Goal: Task Accomplishment & Management: Manage account settings

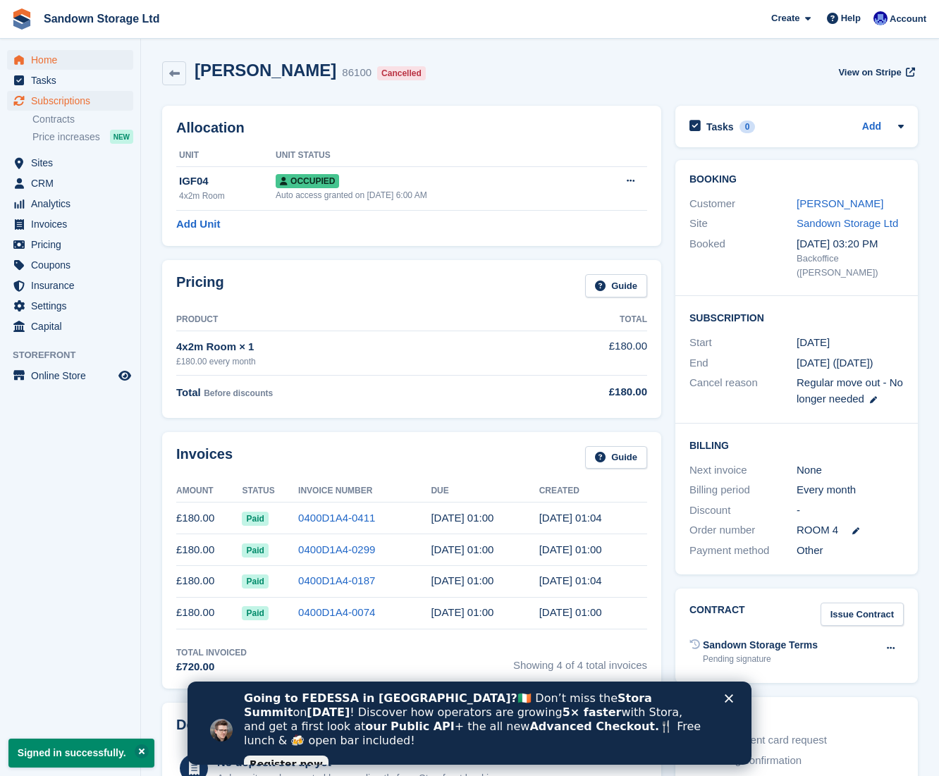
click at [63, 60] on span "Home" at bounding box center [73, 60] width 85 height 20
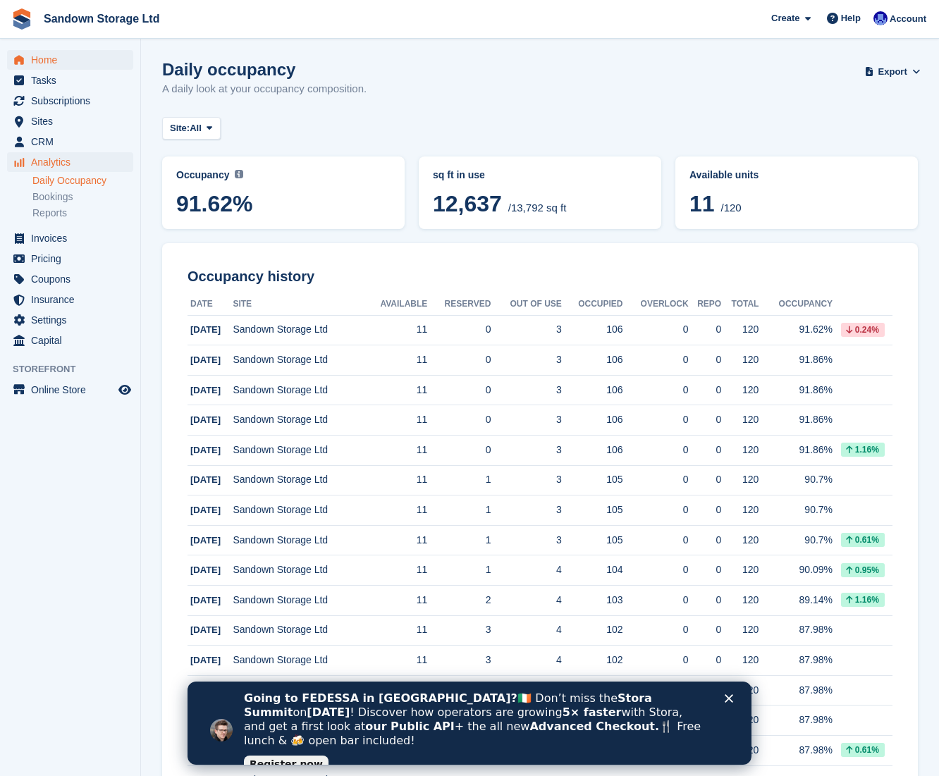
click at [39, 63] on span "Home" at bounding box center [73, 60] width 85 height 20
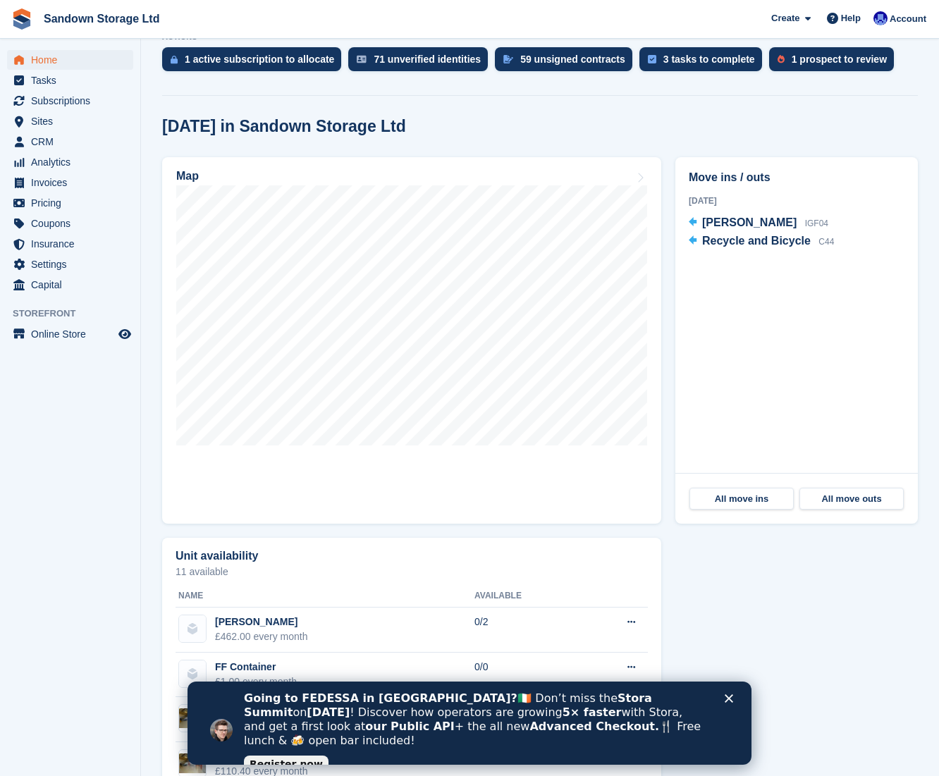
scroll to position [302, 0]
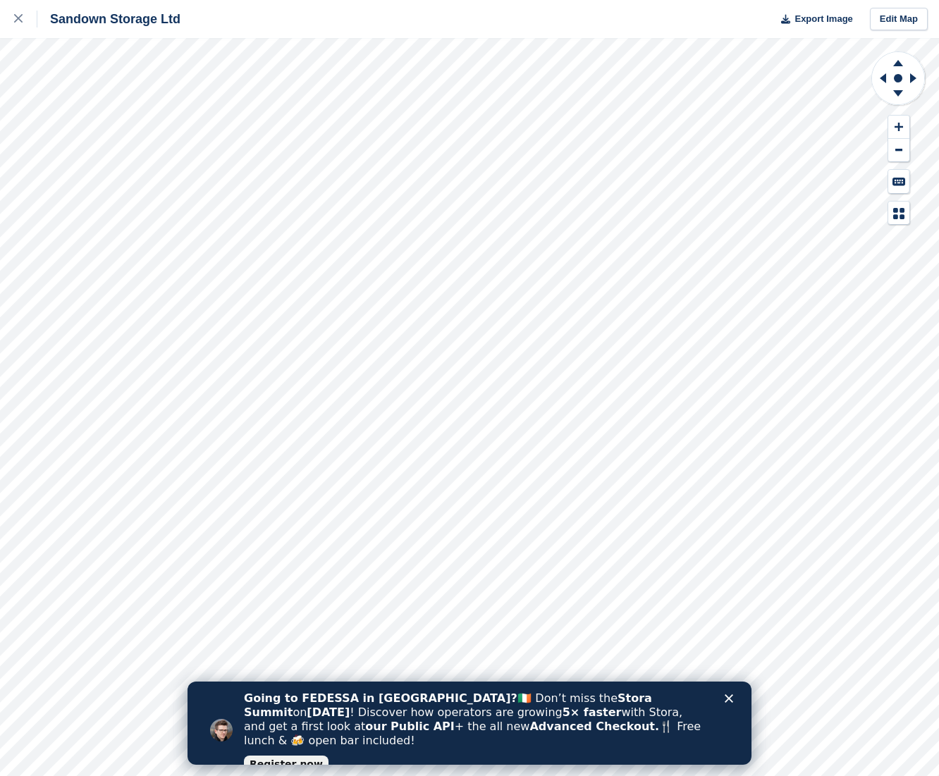
click at [733, 699] on div "Close" at bounding box center [731, 698] width 14 height 8
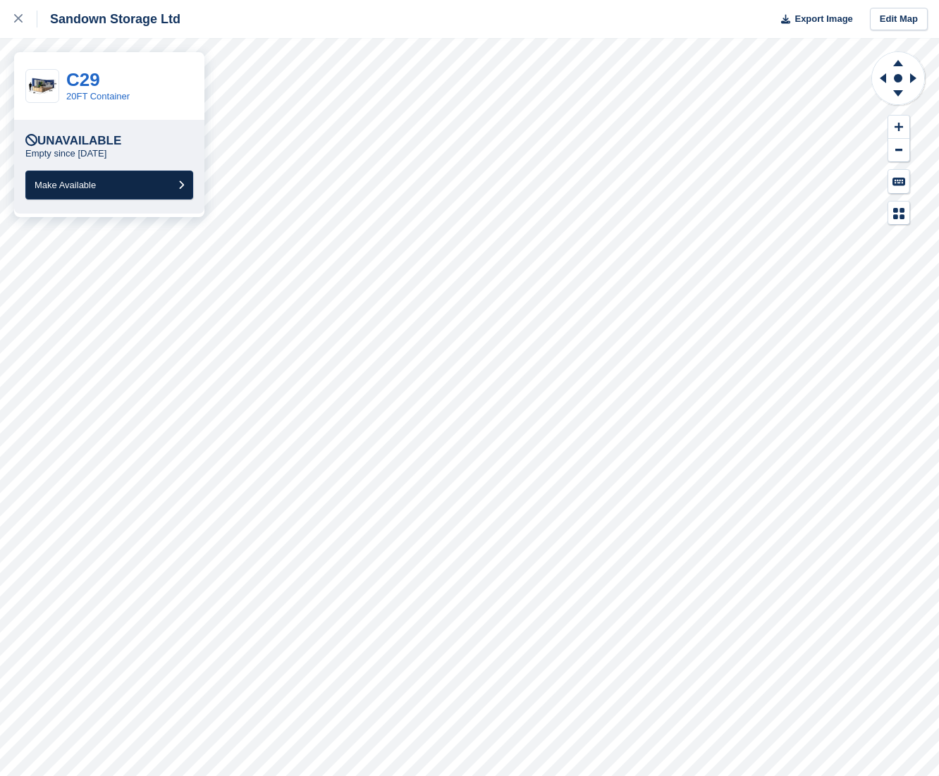
click at [180, 183] on icon "submit" at bounding box center [181, 184] width 6 height 9
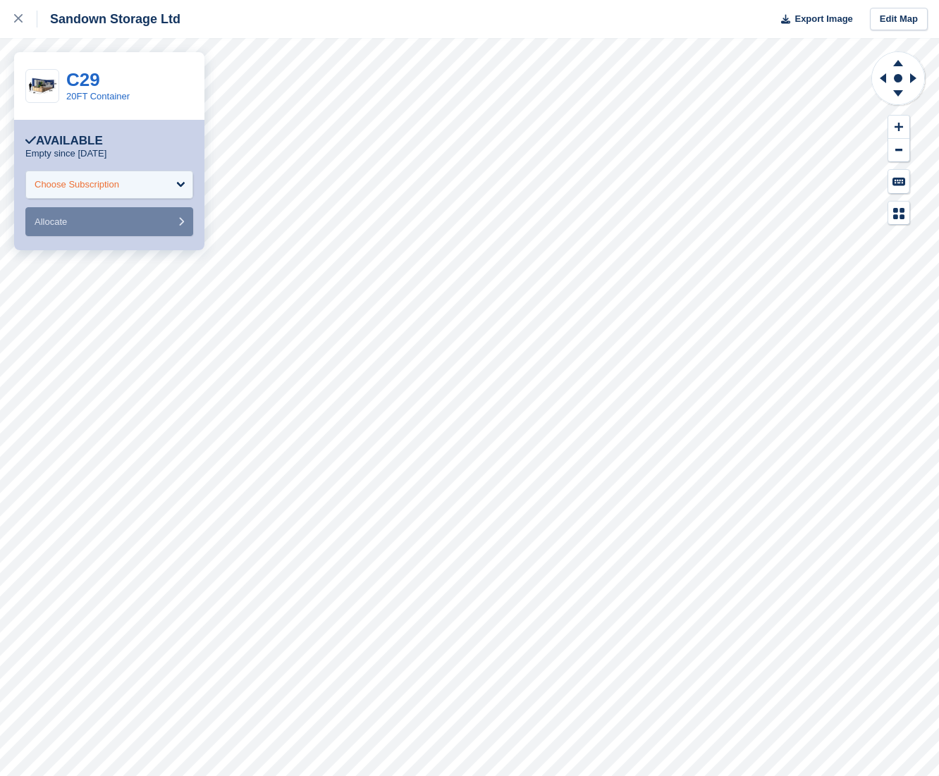
click at [153, 192] on div "Choose Subscription" at bounding box center [109, 185] width 168 height 28
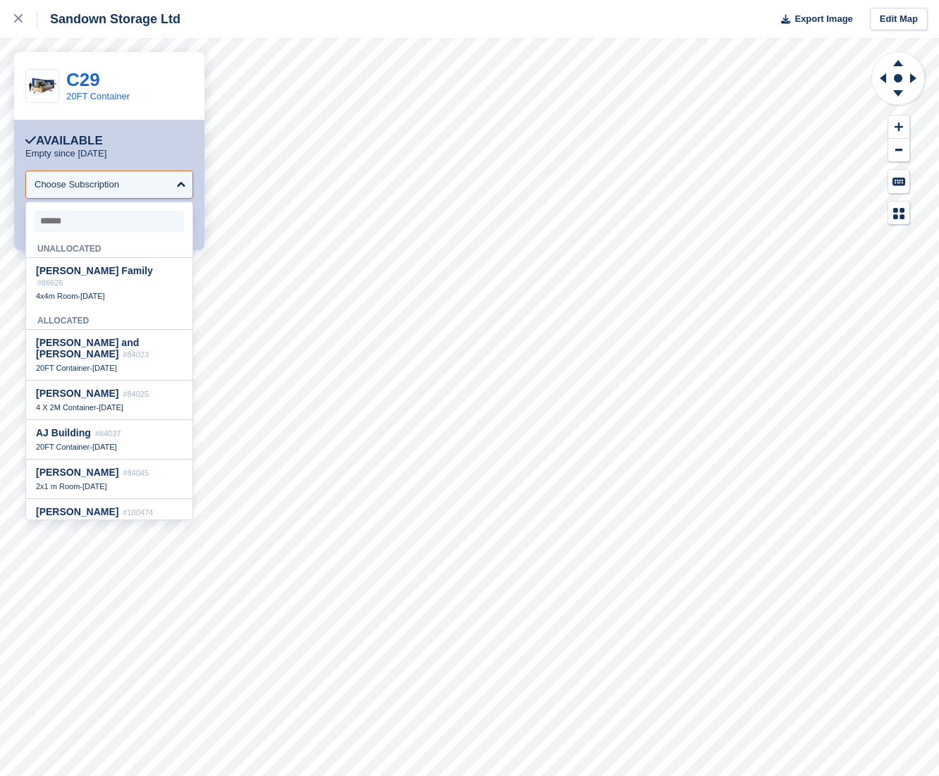
click at [97, 250] on div "Unallocated" at bounding box center [109, 247] width 166 height 22
click at [190, 184] on div "Choose Subscription" at bounding box center [109, 185] width 168 height 28
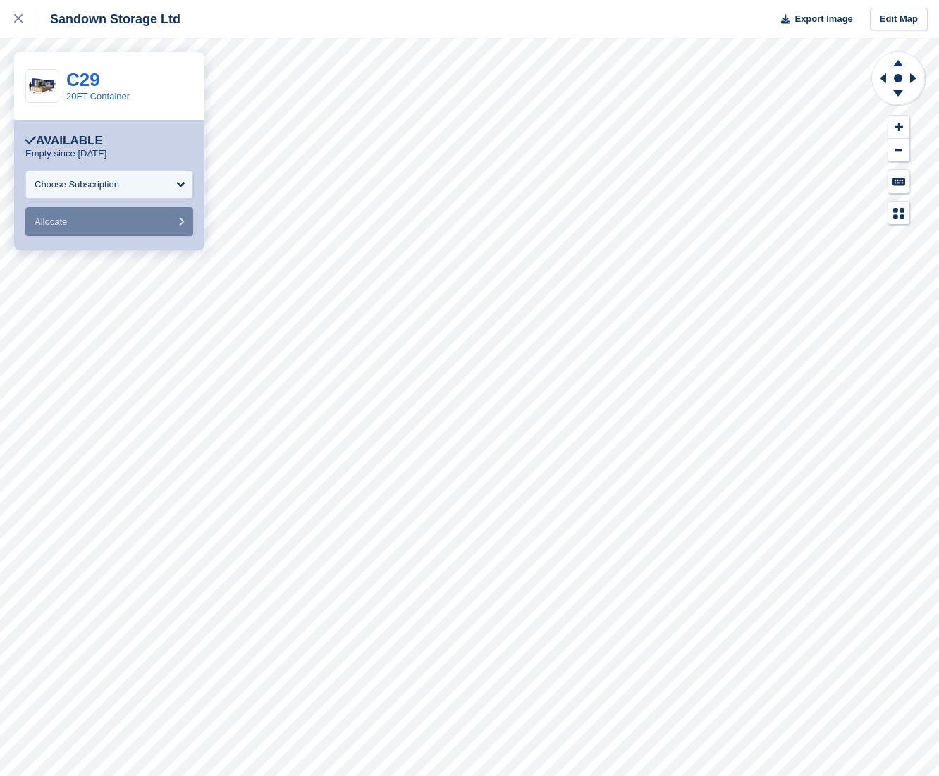
click at [90, 147] on div "Available" at bounding box center [64, 141] width 78 height 14
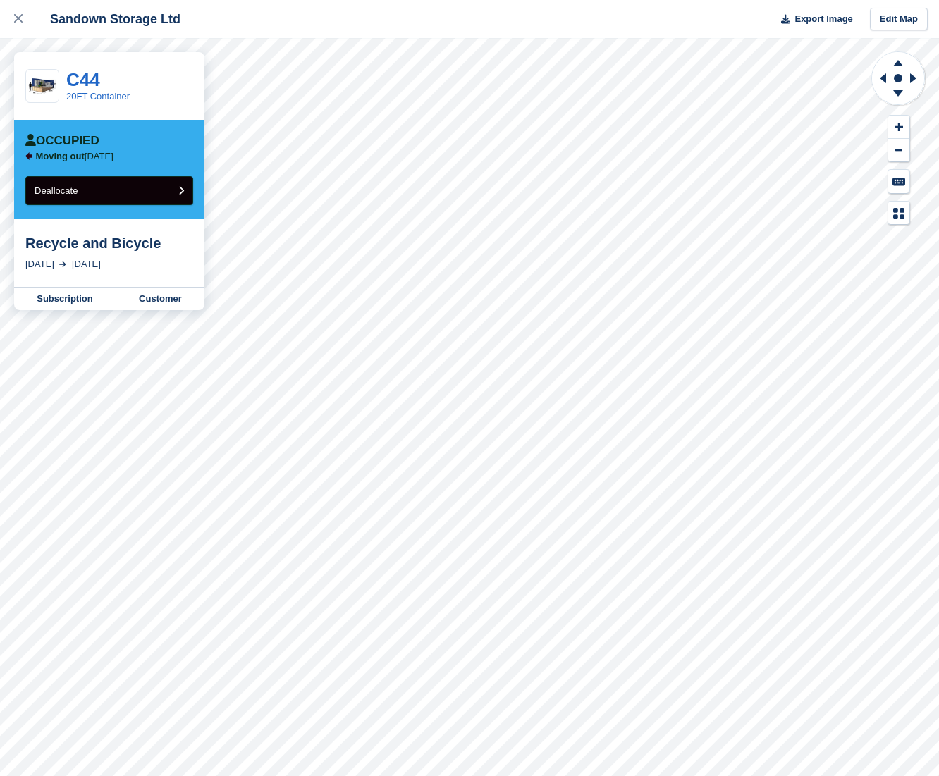
click at [170, 193] on button "Deallocate" at bounding box center [109, 190] width 168 height 29
click at [84, 192] on button "Deallocate" at bounding box center [109, 190] width 168 height 29
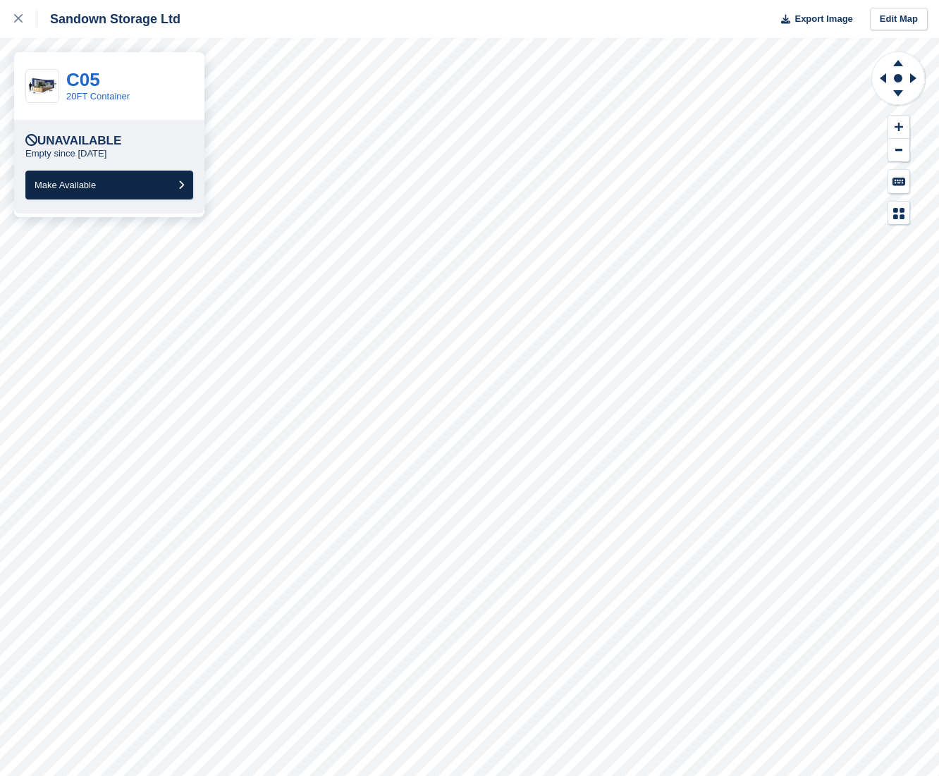
click at [148, 190] on button "Make Available" at bounding box center [109, 185] width 168 height 29
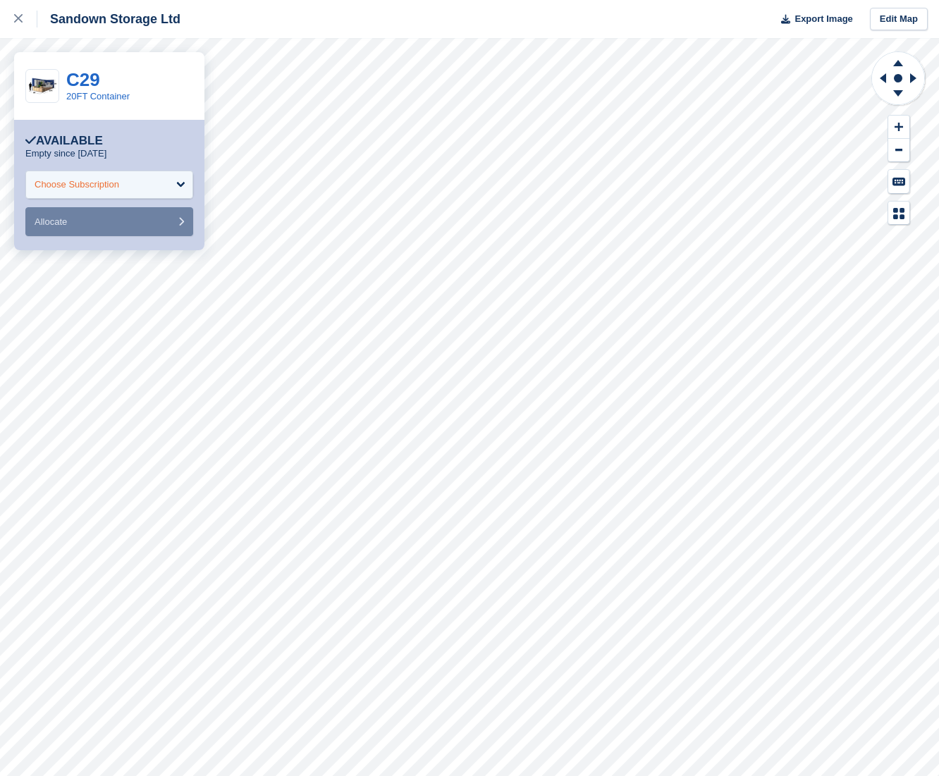
click at [178, 185] on div "Choose Subscription" at bounding box center [109, 185] width 168 height 28
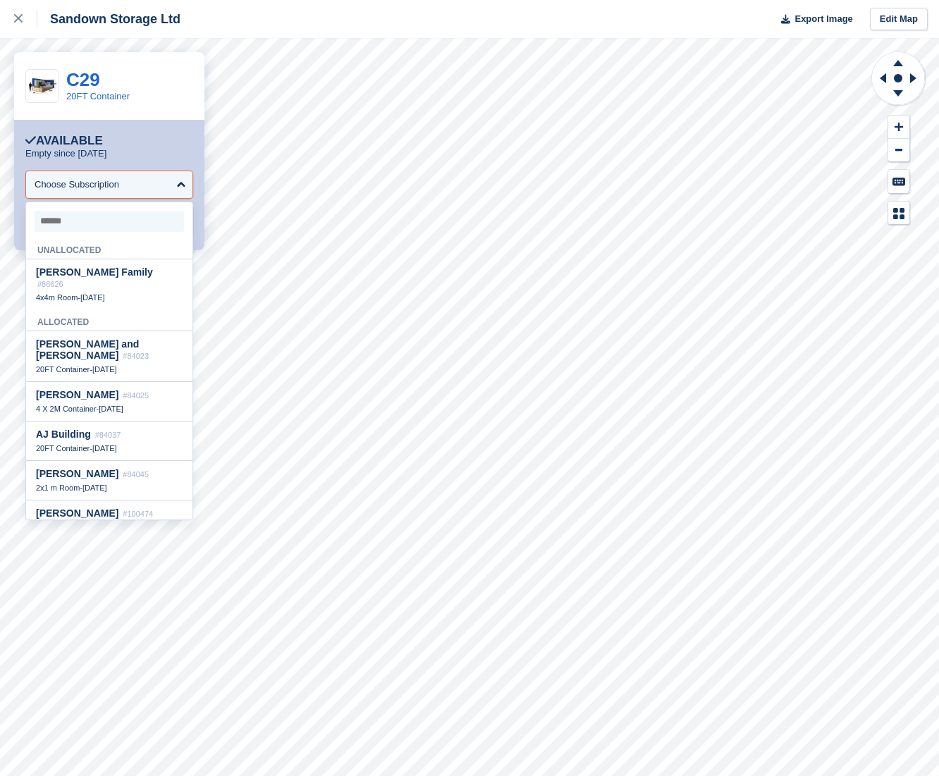
click at [87, 250] on div "Unallocated" at bounding box center [109, 248] width 166 height 22
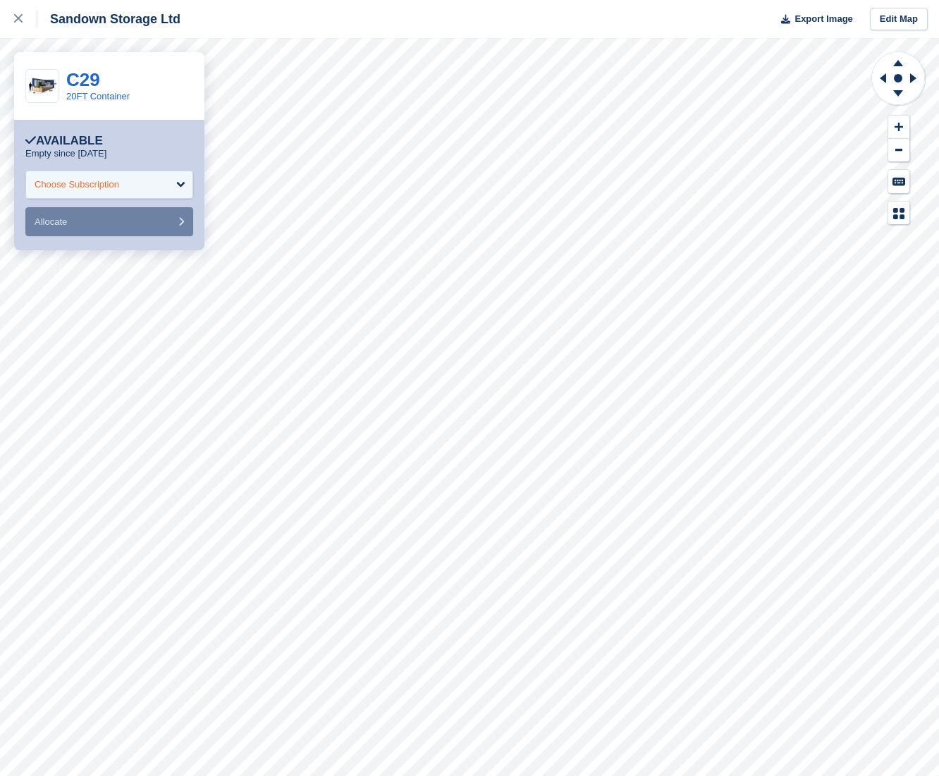
click at [183, 182] on div "Choose Subscription" at bounding box center [109, 185] width 168 height 28
click at [89, 85] on link "C29" at bounding box center [83, 79] width 34 height 21
click at [175, 184] on div "Choose Subscription" at bounding box center [109, 185] width 168 height 28
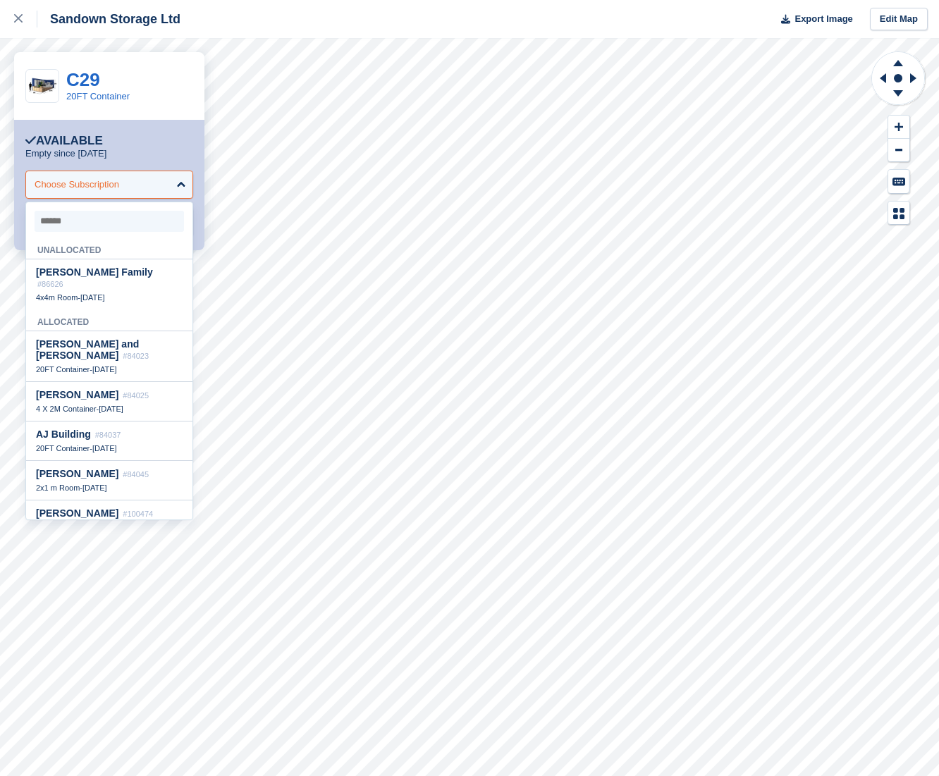
click at [175, 184] on div "Choose Subscription" at bounding box center [109, 185] width 168 height 28
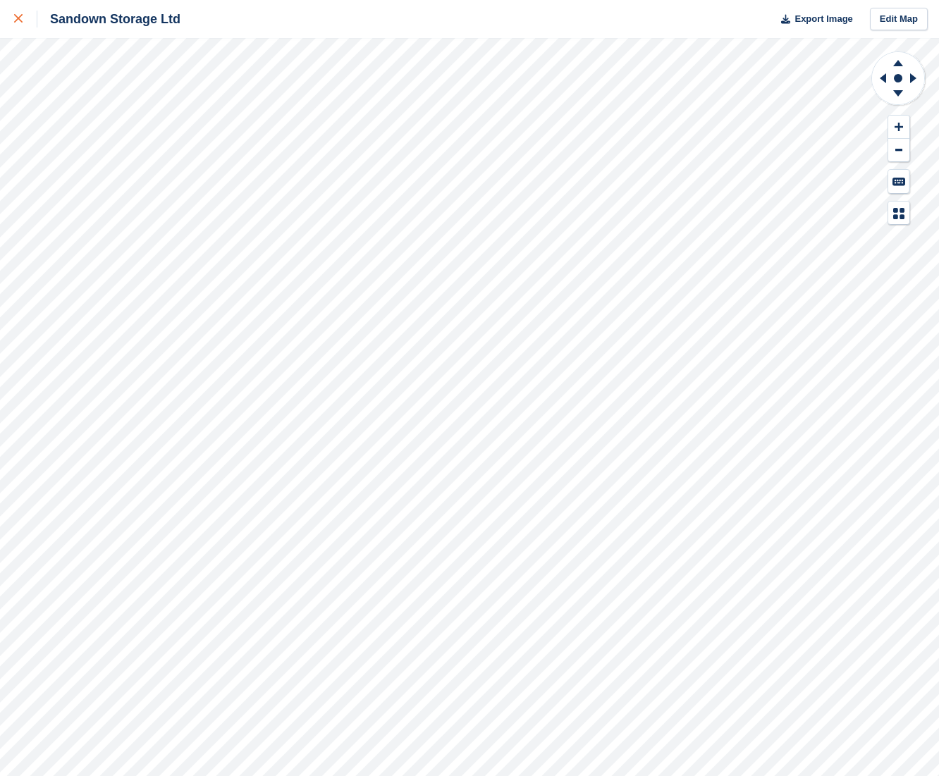
click at [19, 25] on div at bounding box center [25, 19] width 23 height 17
click at [897, 94] on icon at bounding box center [898, 93] width 10 height 6
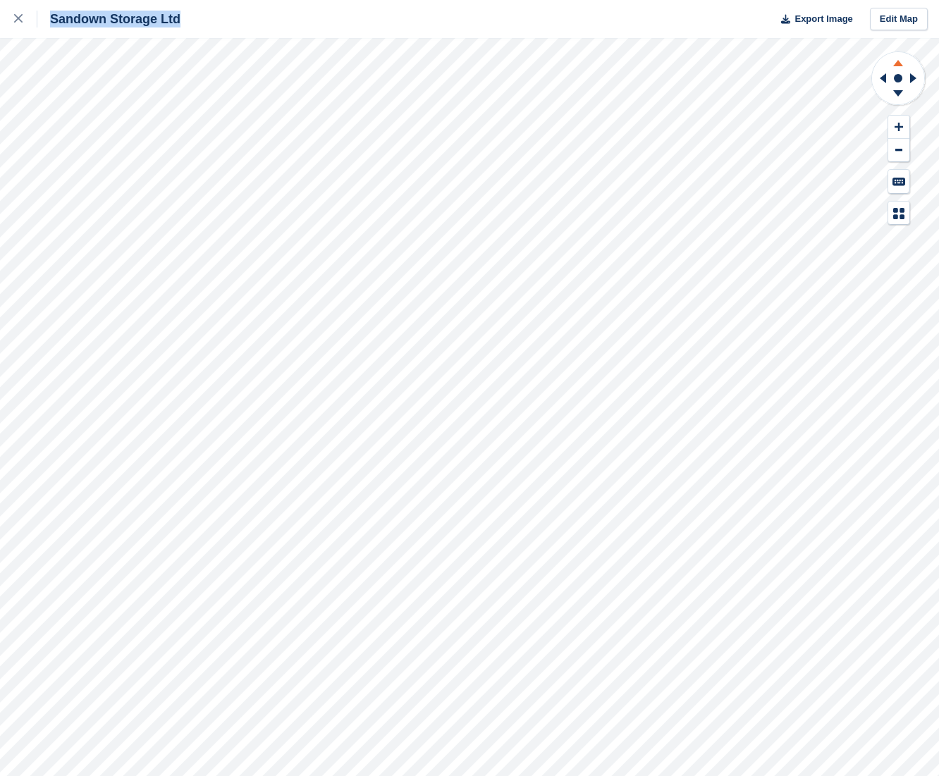
click at [897, 64] on icon at bounding box center [898, 63] width 10 height 6
